Goal: Information Seeking & Learning: Learn about a topic

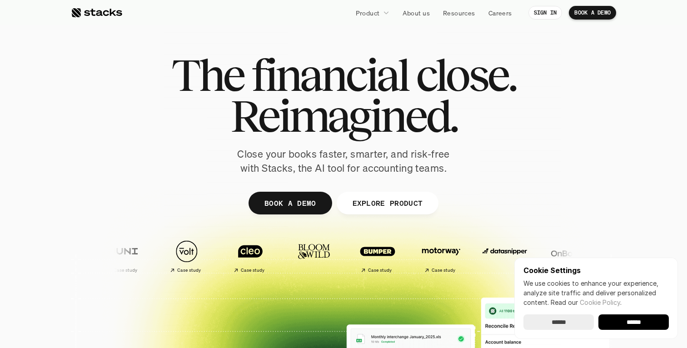
click at [621, 316] on input "******" at bounding box center [634, 322] width 70 height 15
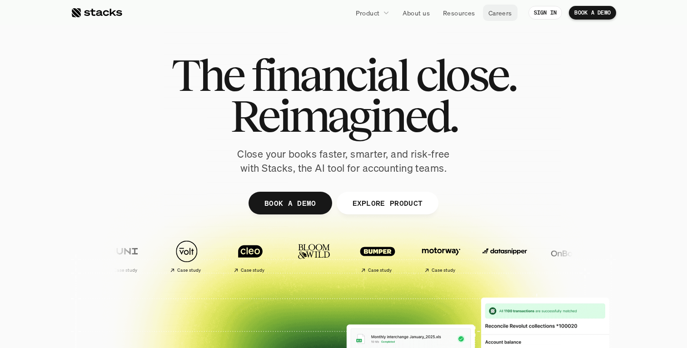
click at [493, 14] on p "Careers" at bounding box center [501, 13] width 24 height 10
click at [450, 9] on p "Resources" at bounding box center [459, 13] width 32 height 10
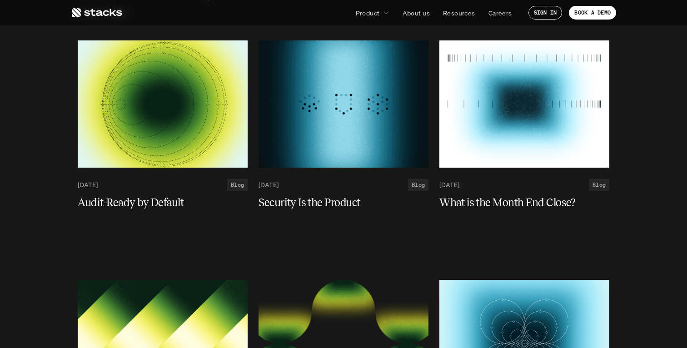
scroll to position [1824, 0]
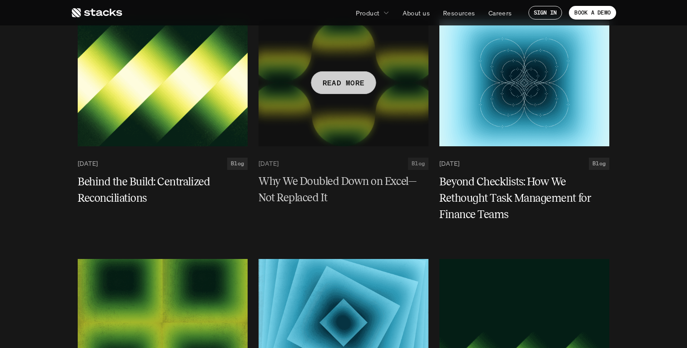
click at [364, 102] on div at bounding box center [344, 82] width 170 height 127
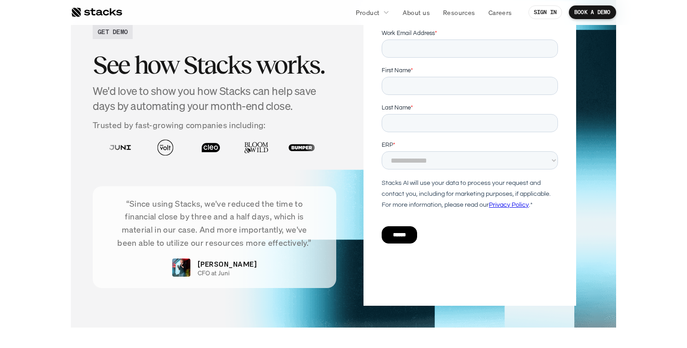
scroll to position [1996, 0]
